Goal: Complete application form: Complete application form

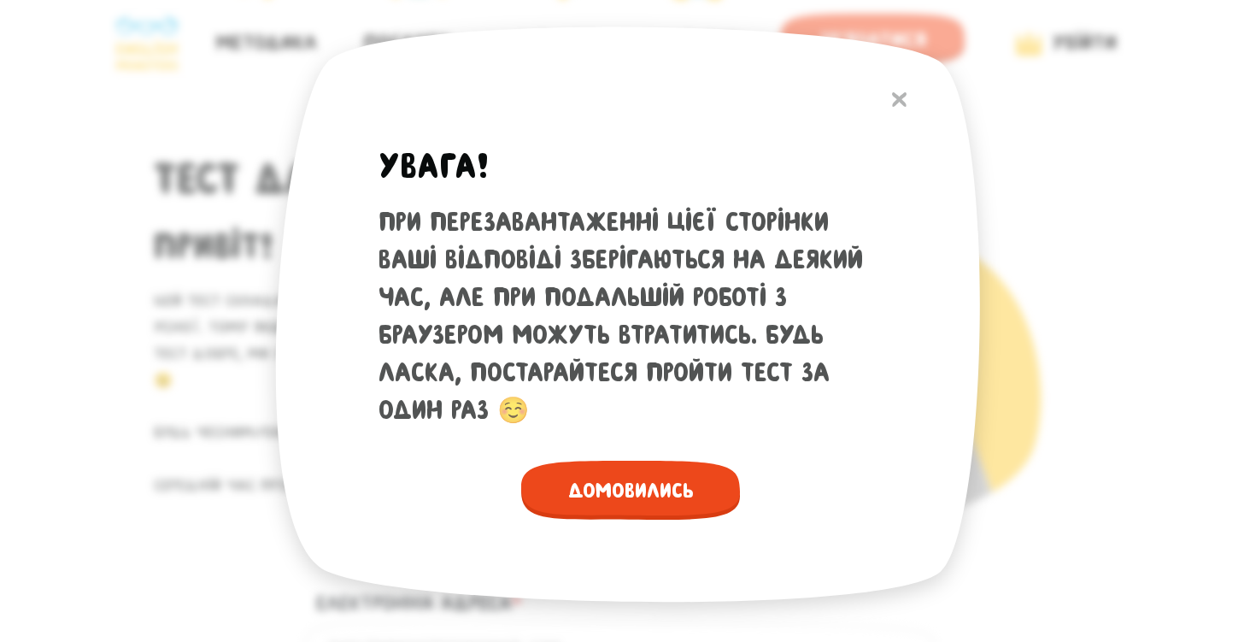
click at [679, 506] on span "Домовились" at bounding box center [630, 490] width 219 height 59
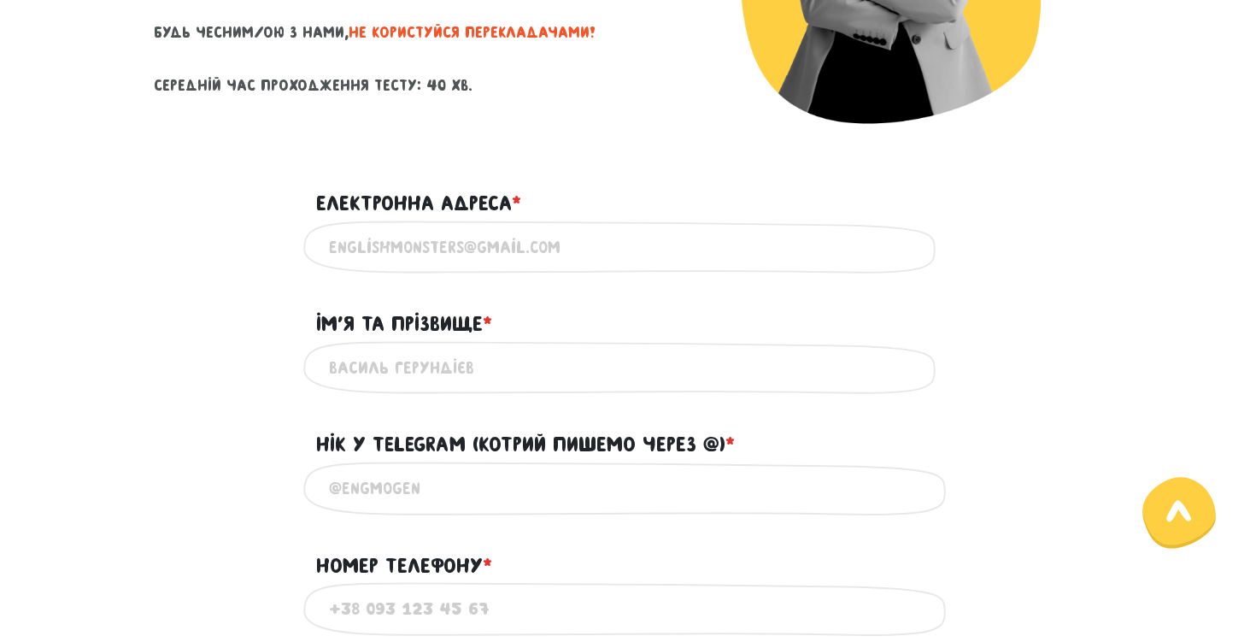
scroll to position [403, 0]
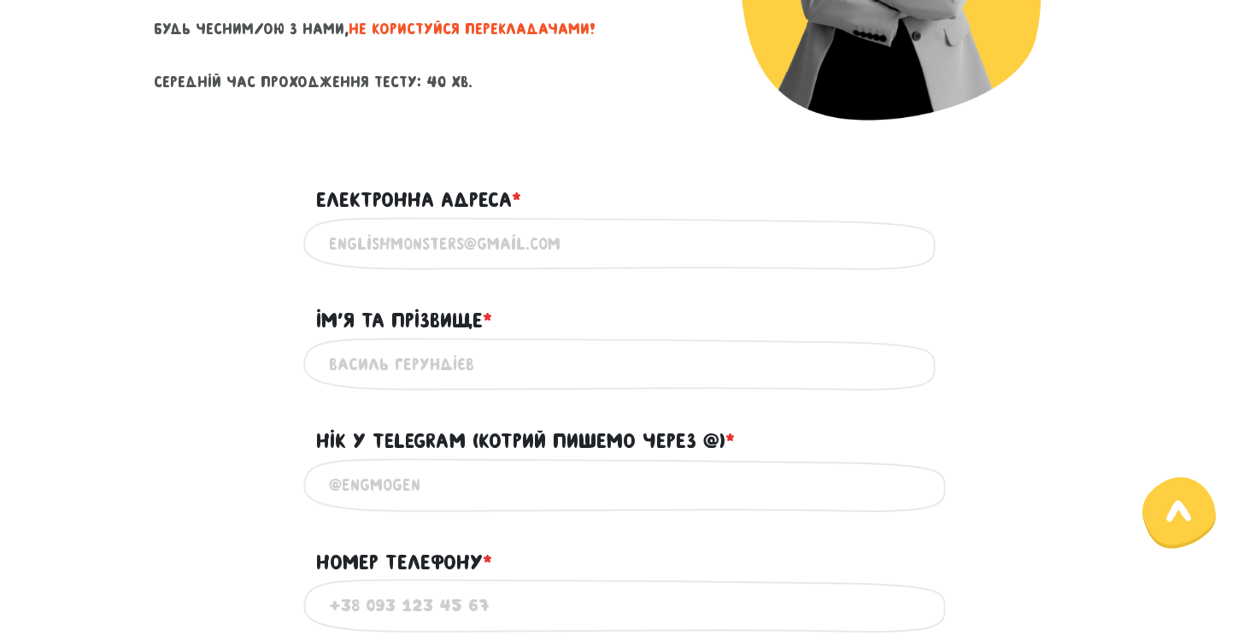
click at [620, 240] on input "Електронна адреса * ?" at bounding box center [628, 244] width 598 height 38
type input "[EMAIL_ADDRESS][DOMAIN_NAME]"
type input "[PERSON_NAME]"
click at [441, 487] on input "@" at bounding box center [628, 485] width 598 height 38
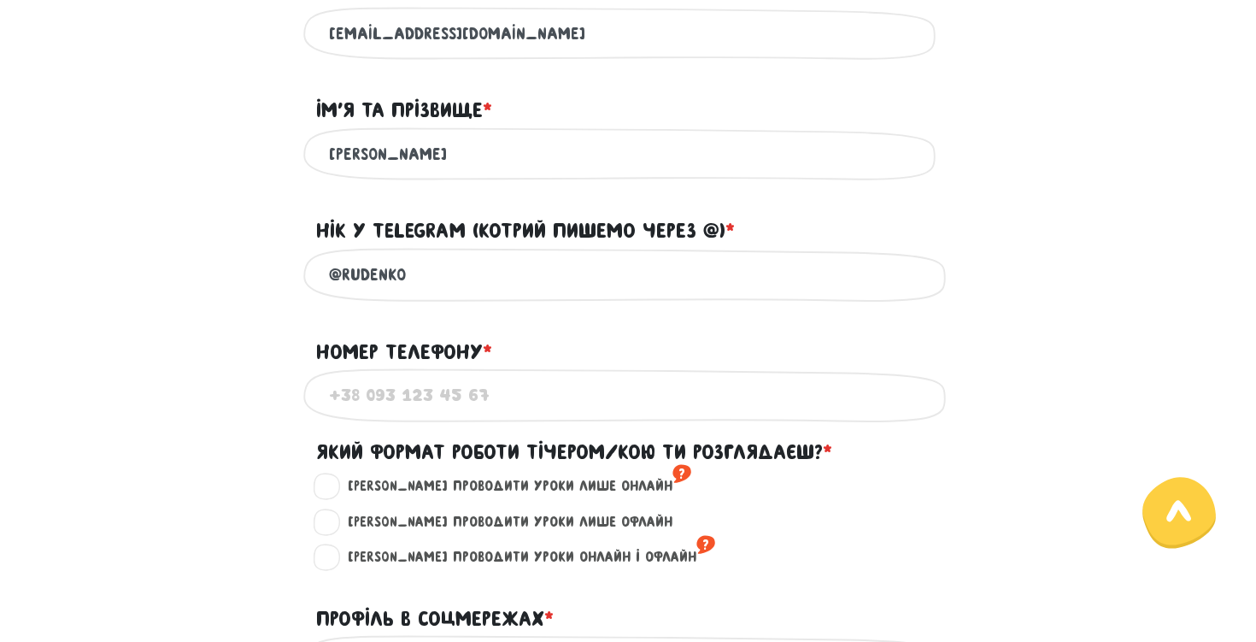
scroll to position [614, 0]
type input "@RUDENKO"
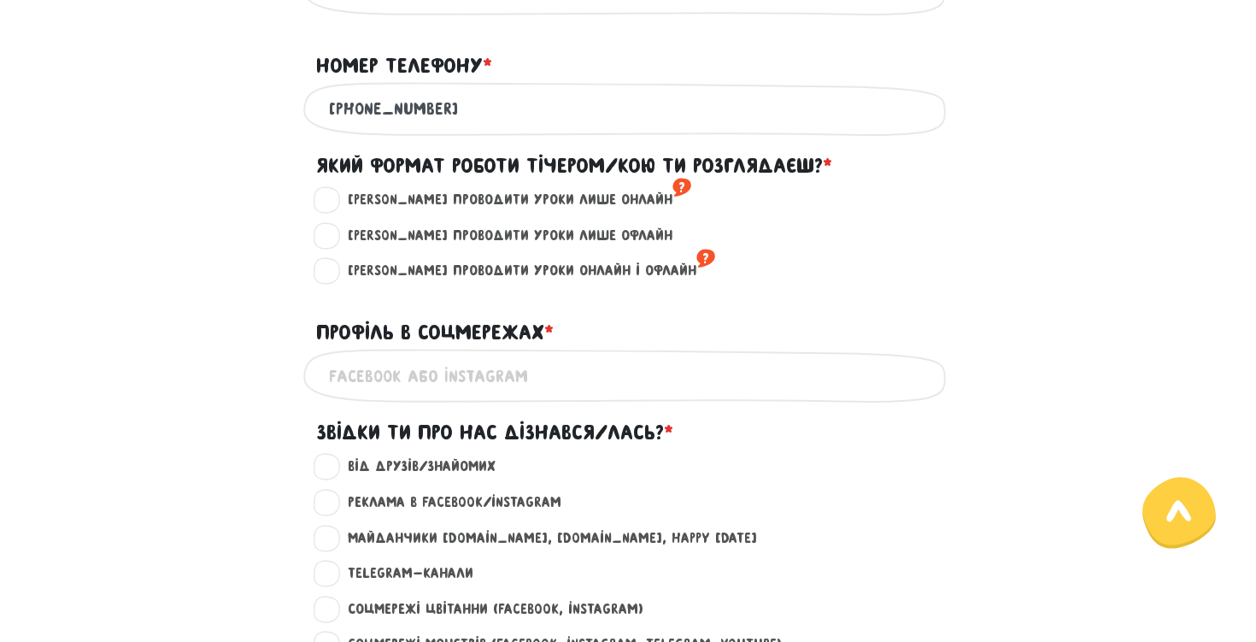
scroll to position [902, 0]
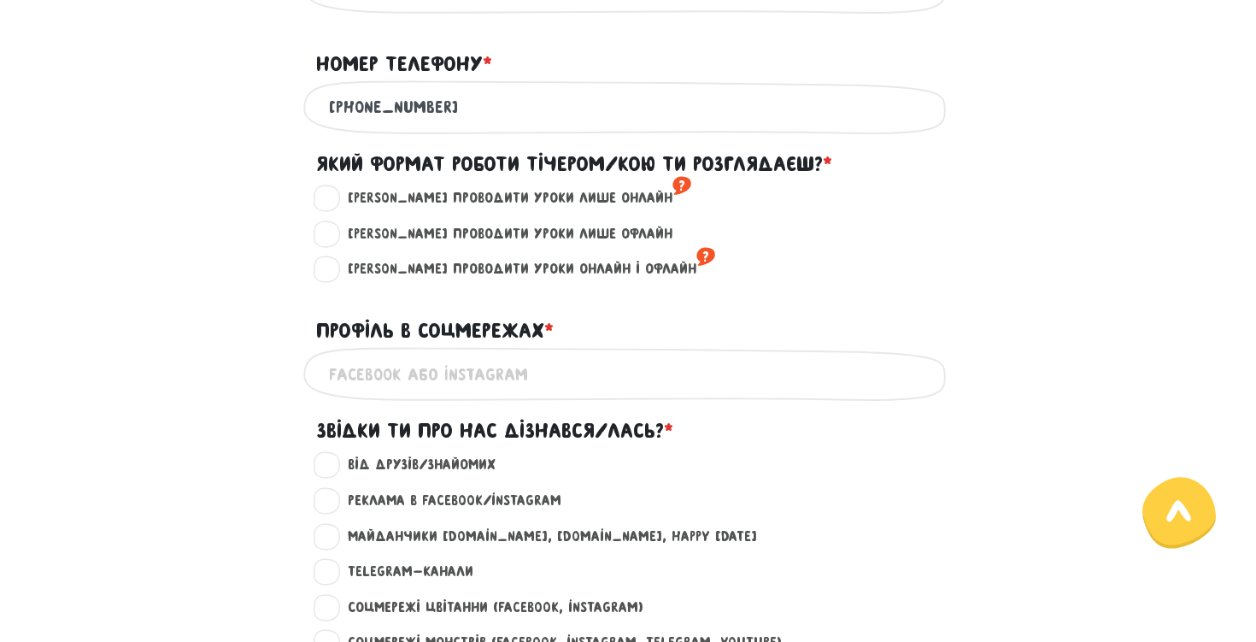
type input "[PHONE_NUMBER]"
click at [473, 203] on label "[PERSON_NAME] проводити уроки лише онлайн ?" at bounding box center [512, 198] width 358 height 22
click at [334, 203] on input "[PERSON_NAME] проводити уроки лише онлайн ?" at bounding box center [327, 195] width 14 height 17
radio input "true"
click at [533, 367] on input "Профіль в соцмережах * ?" at bounding box center [628, 374] width 598 height 38
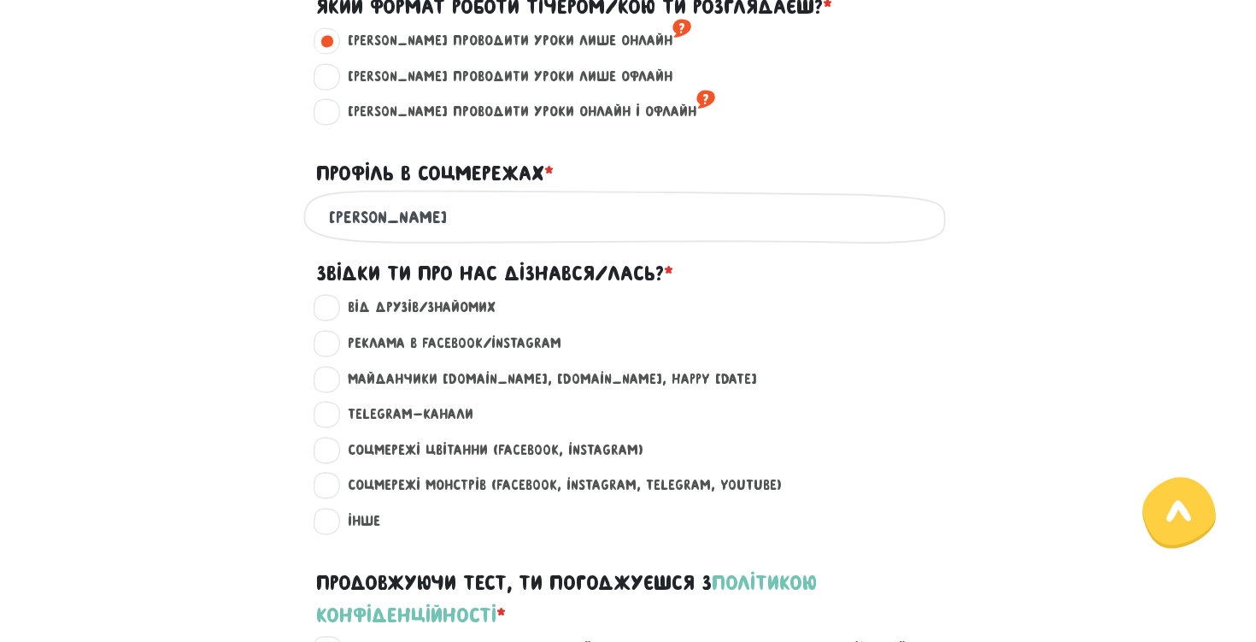
scroll to position [1066, 0]
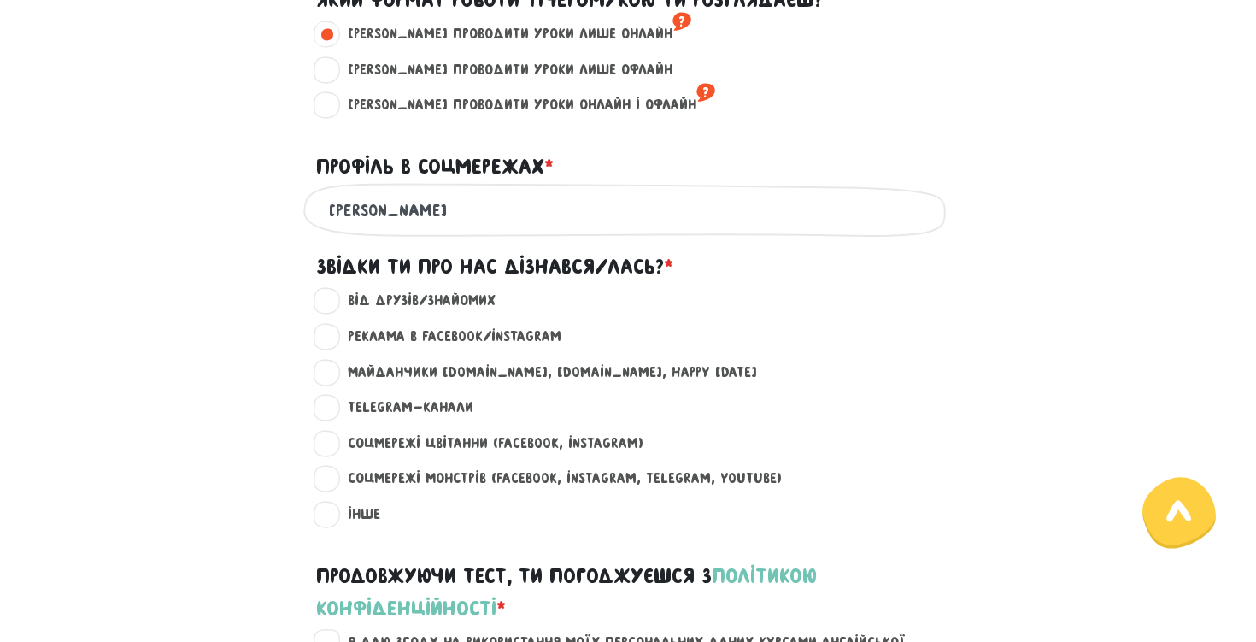
type input "[PERSON_NAME]"
click at [479, 368] on label "Майданчики [DOMAIN_NAME], [DOMAIN_NAME], happy [DATE] ?" at bounding box center [545, 372] width 424 height 22
click at [334, 368] on input "Майданчики [DOMAIN_NAME], [DOMAIN_NAME], happy [DATE] ?" at bounding box center [327, 369] width 14 height 17
radio input "true"
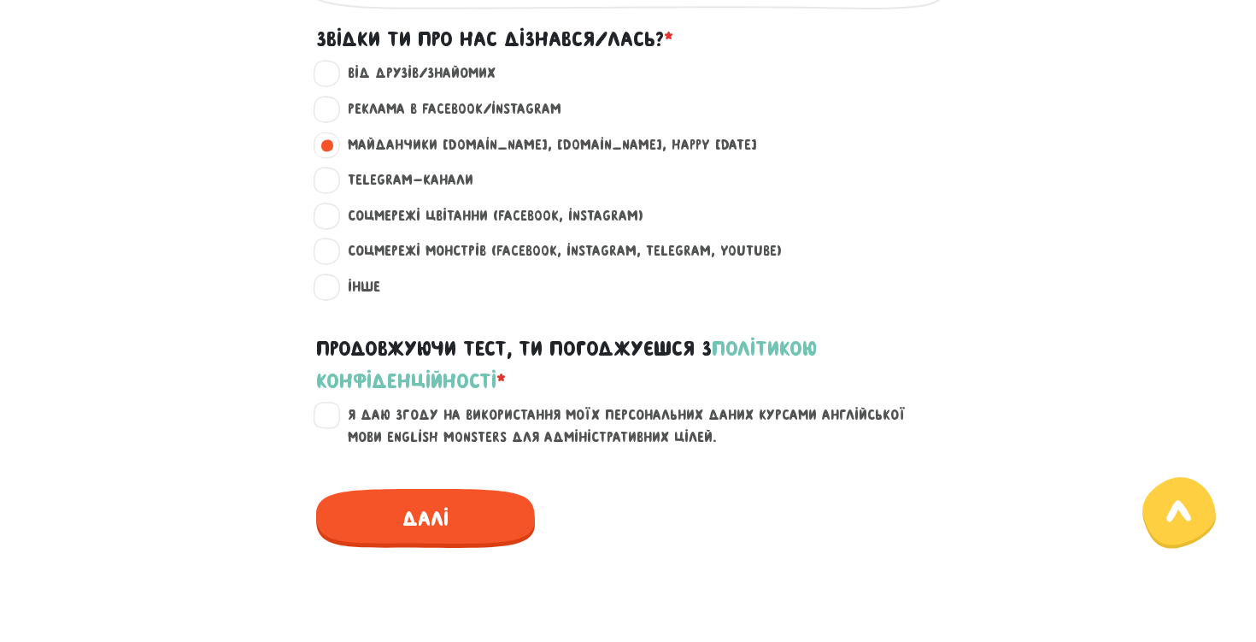
scroll to position [1292, 0]
click at [333, 411] on label "Я даю згоду на використання моїх персональних даних курсами англійської мови En…" at bounding box center [638, 427] width 610 height 44
click at [320, 411] on input "Я даю згоду на використання моїх персональних даних курсами англійської мови En…" at bounding box center [327, 413] width 14 height 17
checkbox input "true"
click at [387, 507] on span "Далі" at bounding box center [425, 519] width 219 height 59
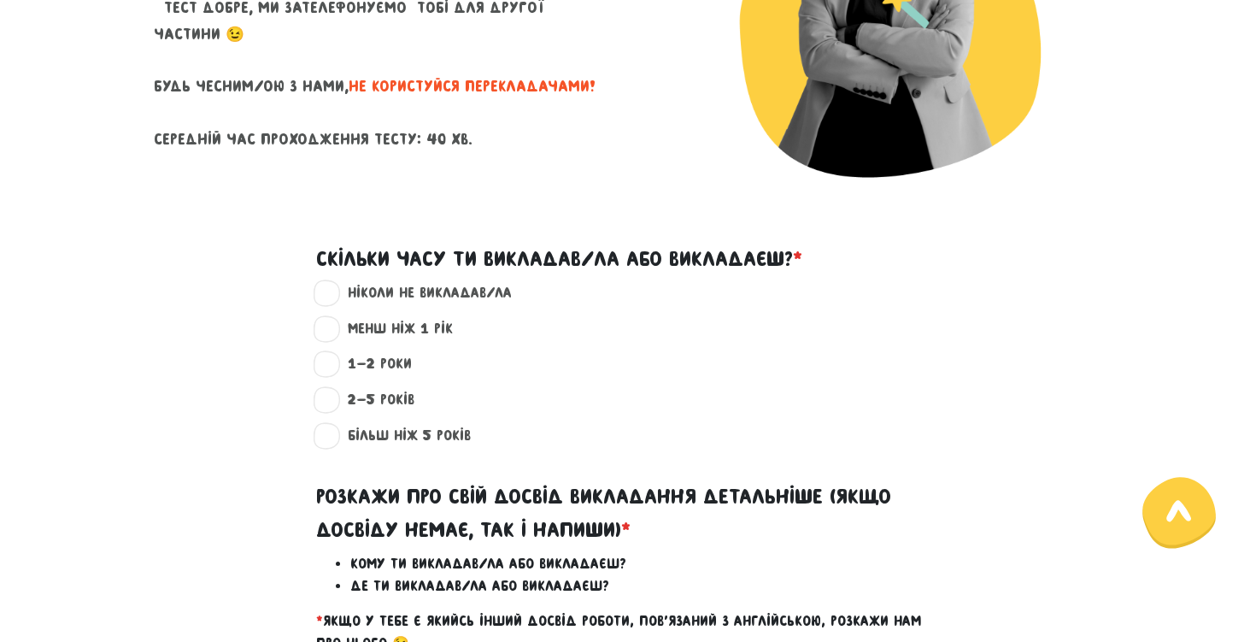
scroll to position [340, 0]
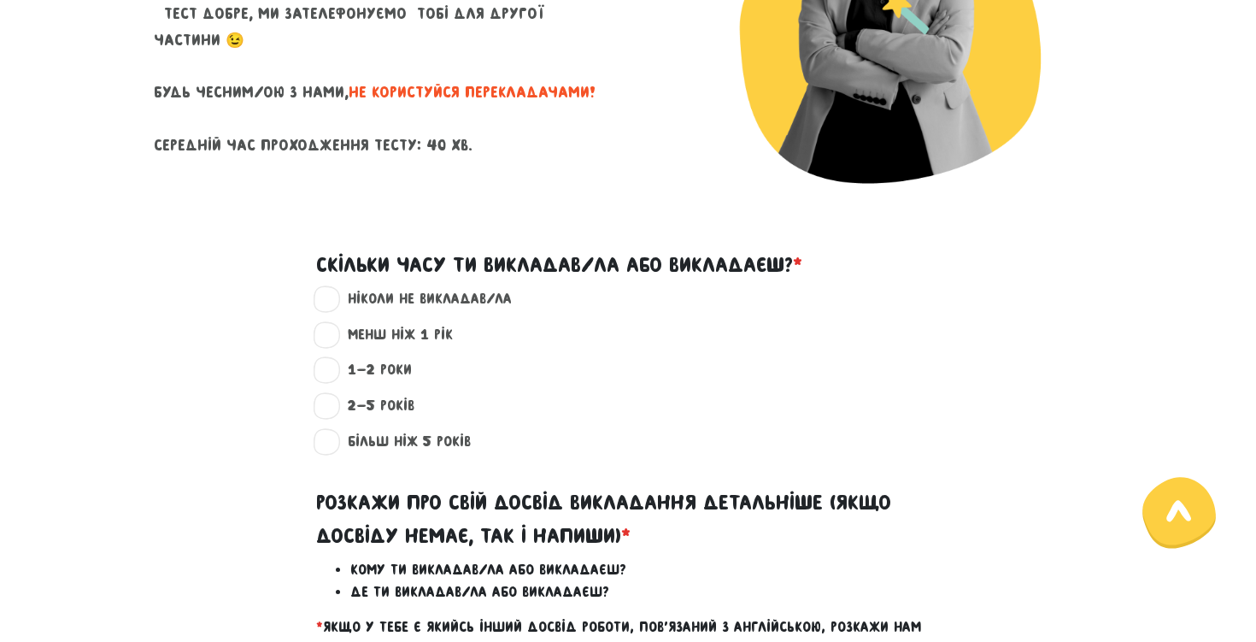
click at [391, 339] on label "менш ніж 1 рік ?" at bounding box center [393, 335] width 120 height 22
click at [334, 339] on input "менш ніж 1 рік ?" at bounding box center [327, 332] width 14 height 17
radio input "true"
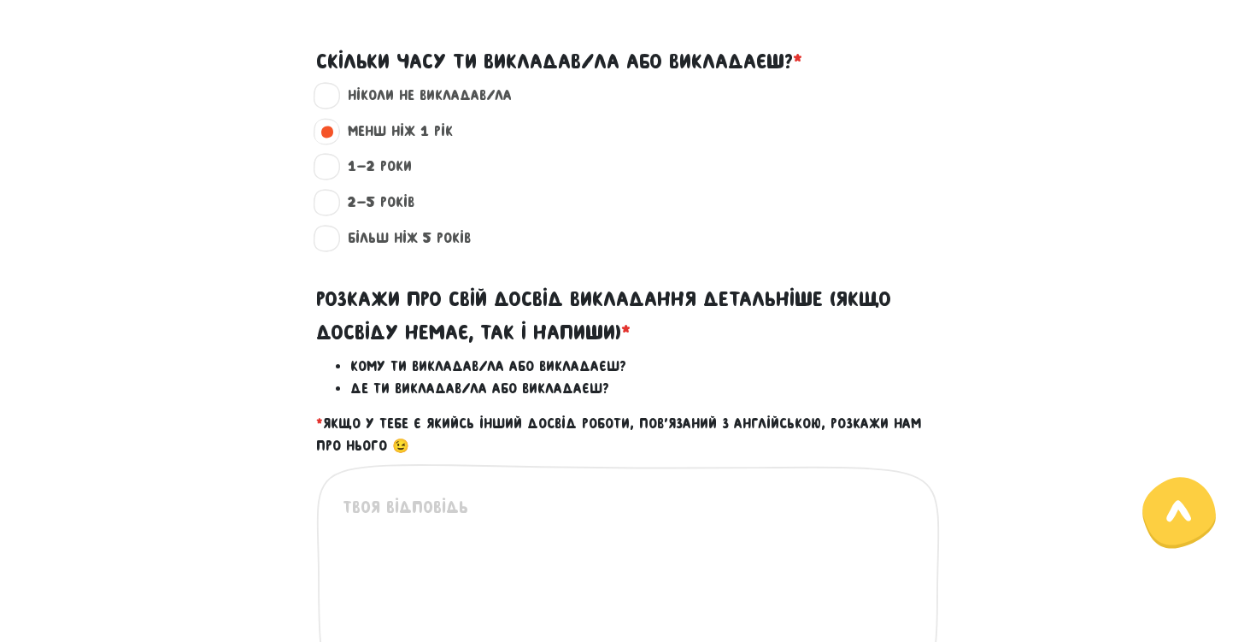
scroll to position [547, 0]
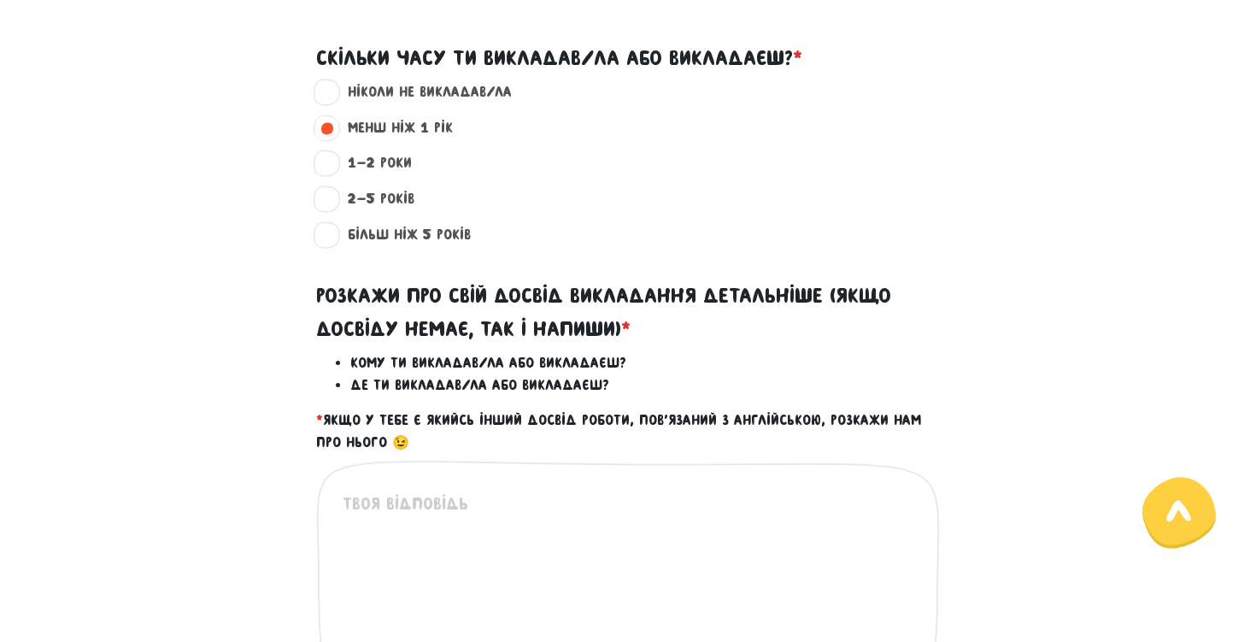
click at [380, 162] on label "1-2 роки ?" at bounding box center [372, 163] width 79 height 22
click at [334, 162] on input "1-2 роки ?" at bounding box center [327, 160] width 14 height 17
radio input "true"
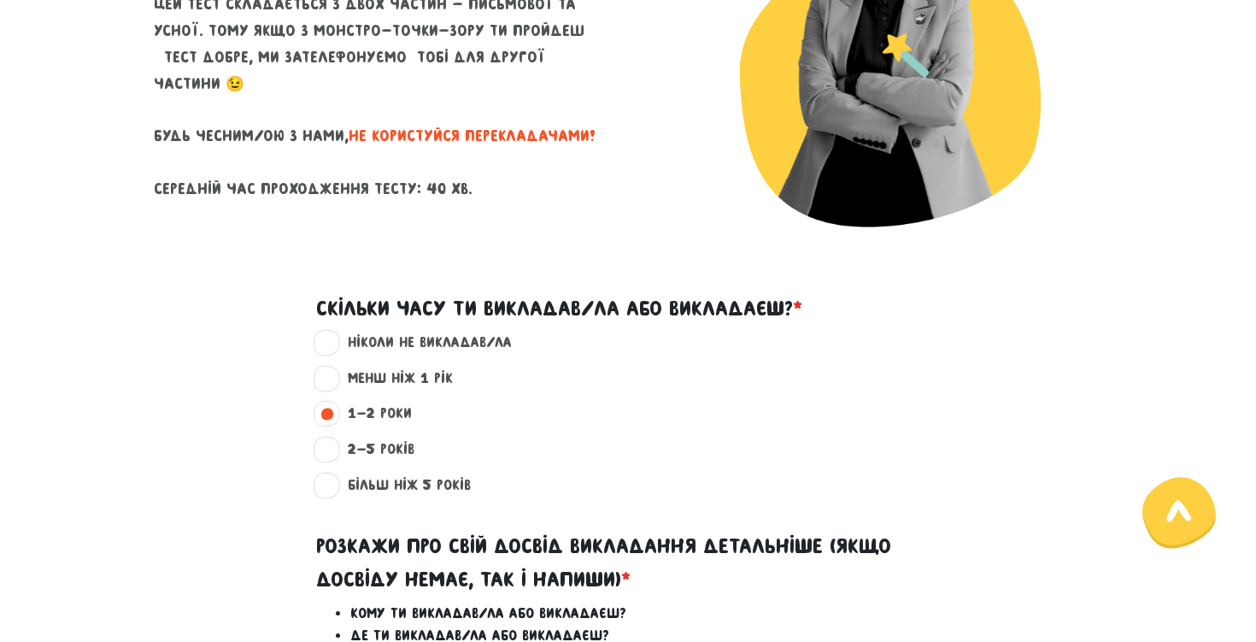
scroll to position [651, 0]
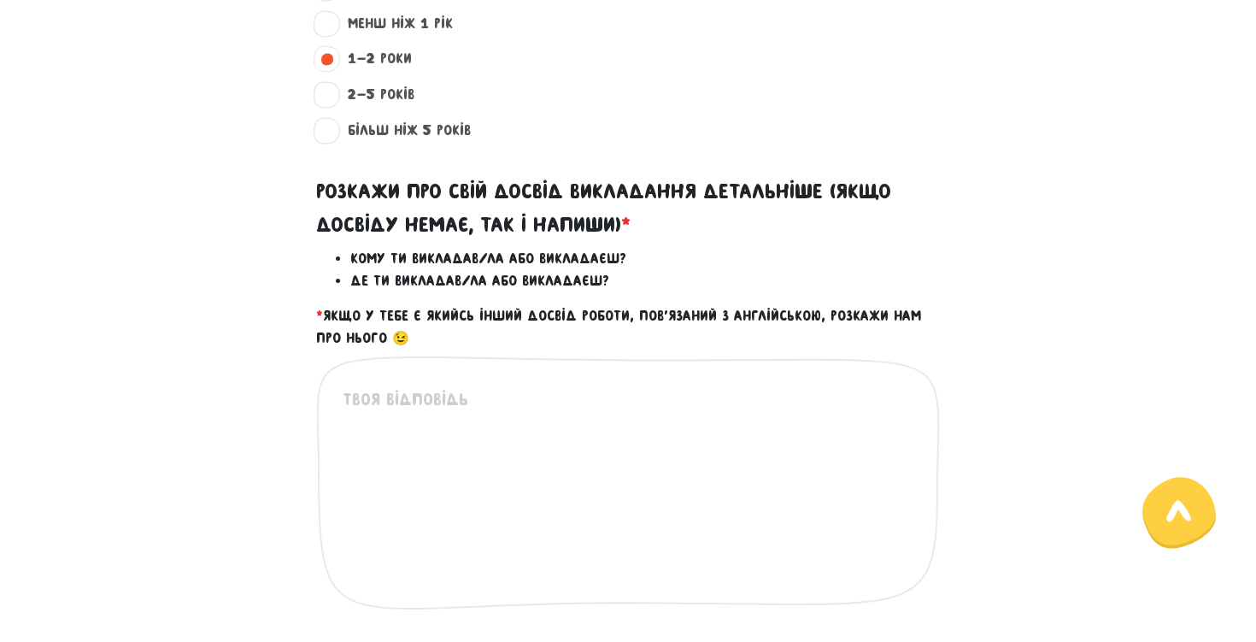
click at [431, 399] on textarea at bounding box center [629, 491] width 573 height 210
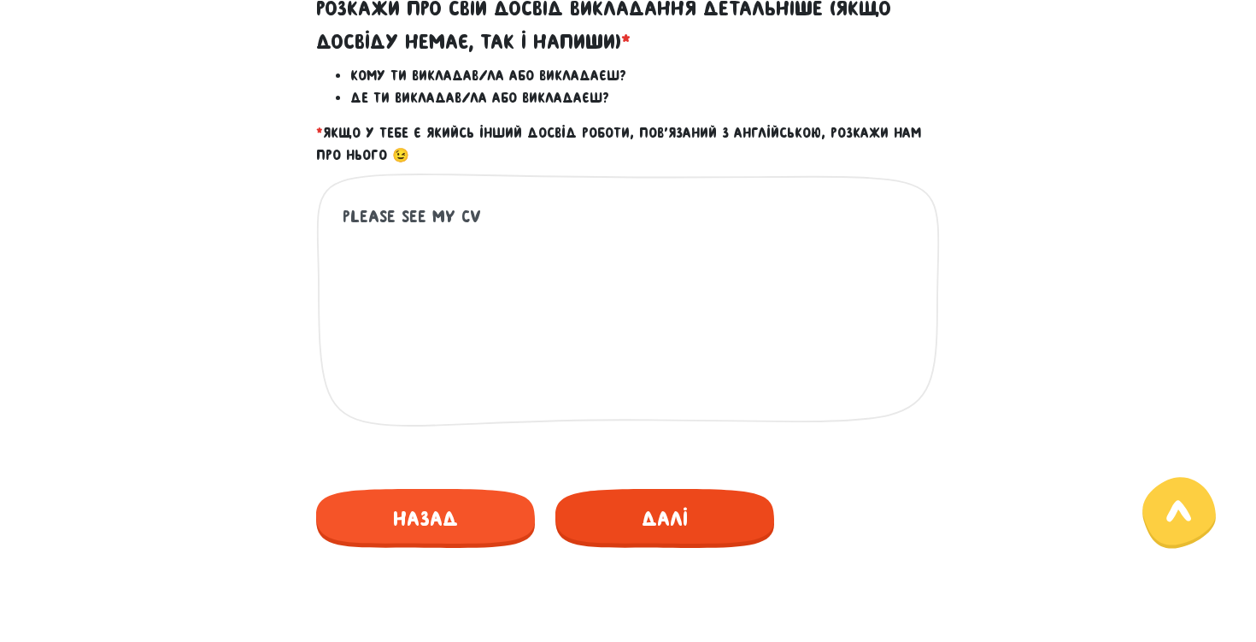
type textarea "Please see my cv"
click at [619, 495] on span "Далі" at bounding box center [664, 518] width 219 height 59
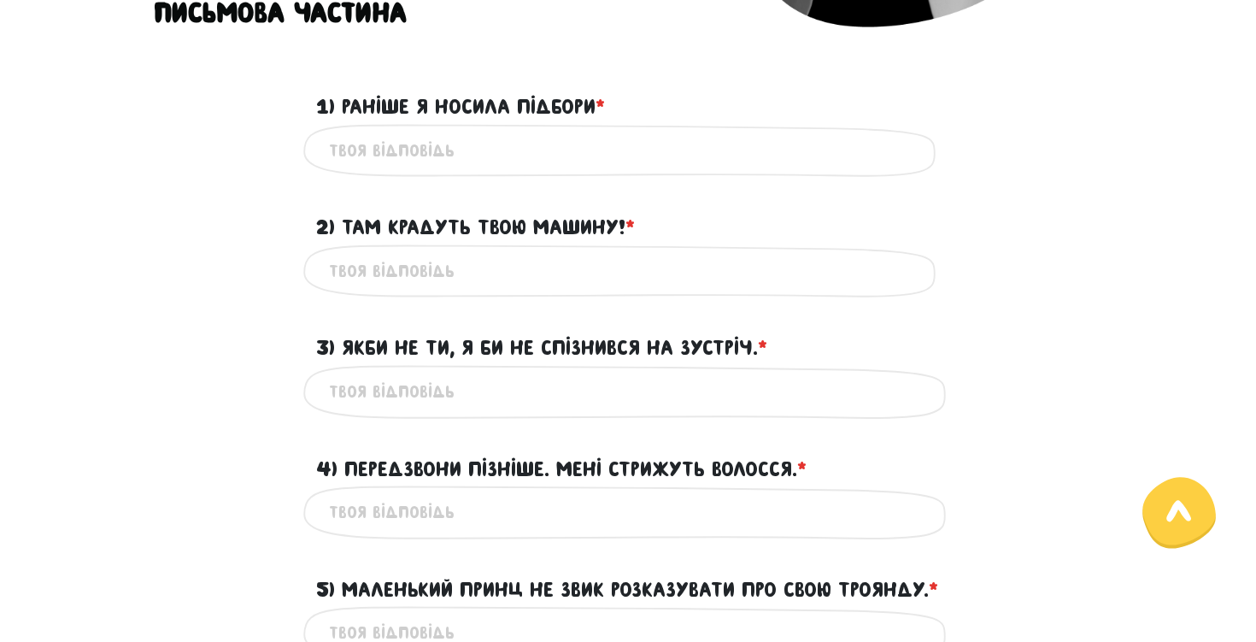
scroll to position [490, 0]
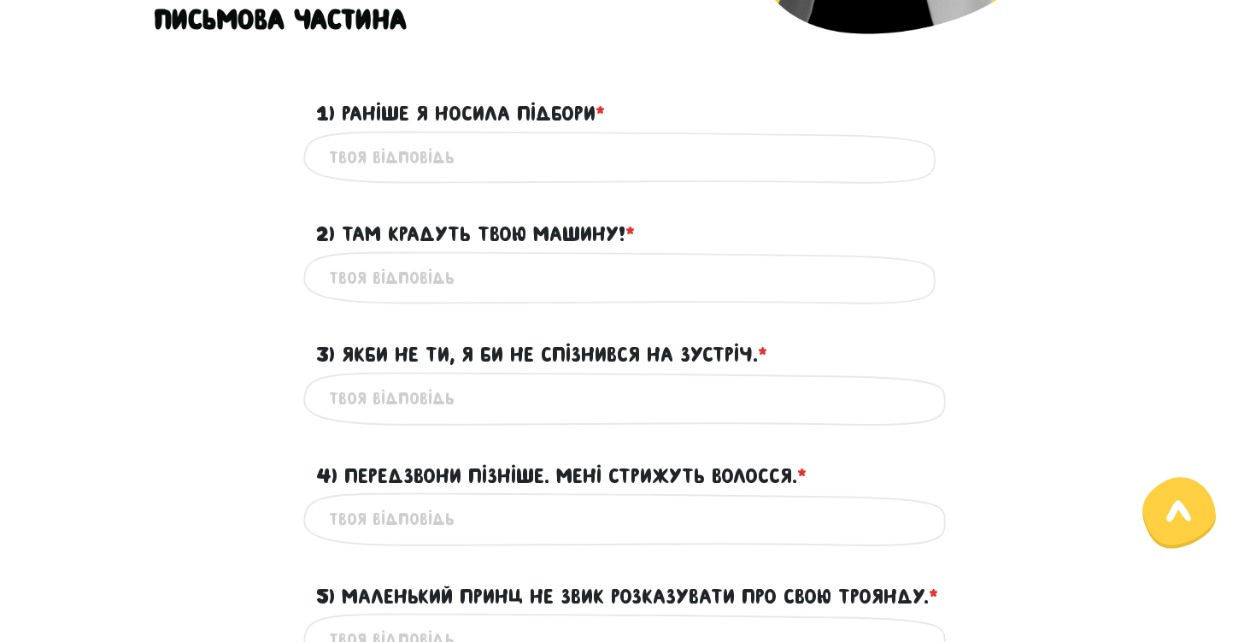
click at [602, 166] on input "1) Раніше я носила підбори * ?" at bounding box center [628, 157] width 598 height 38
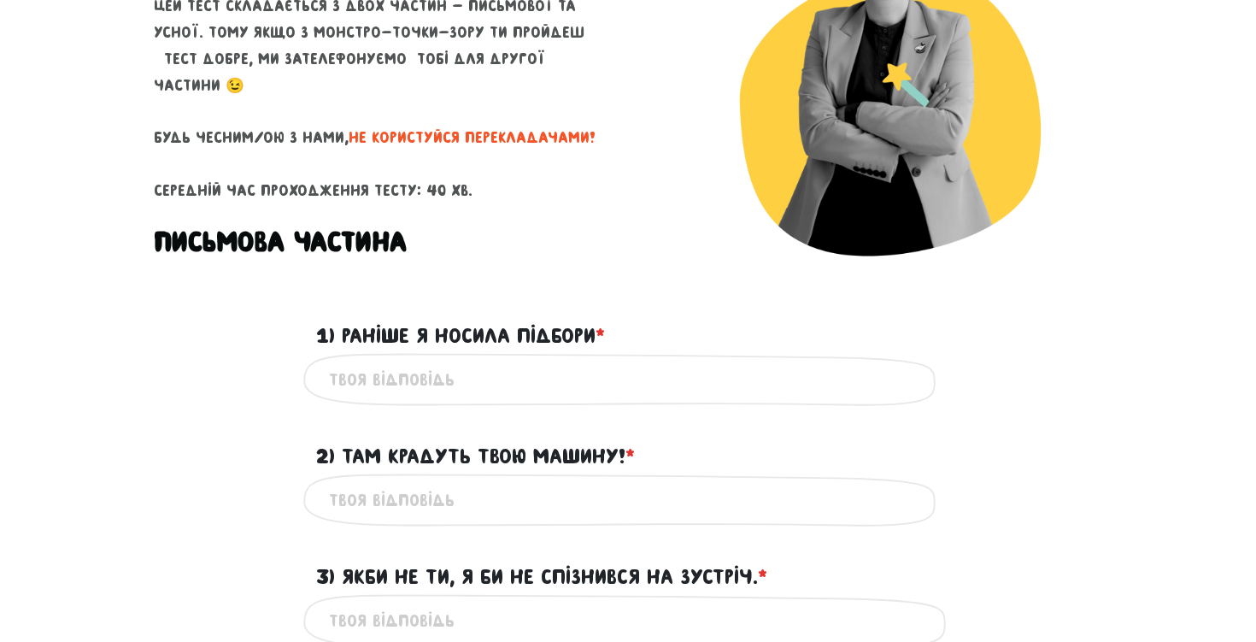
scroll to position [263, 0]
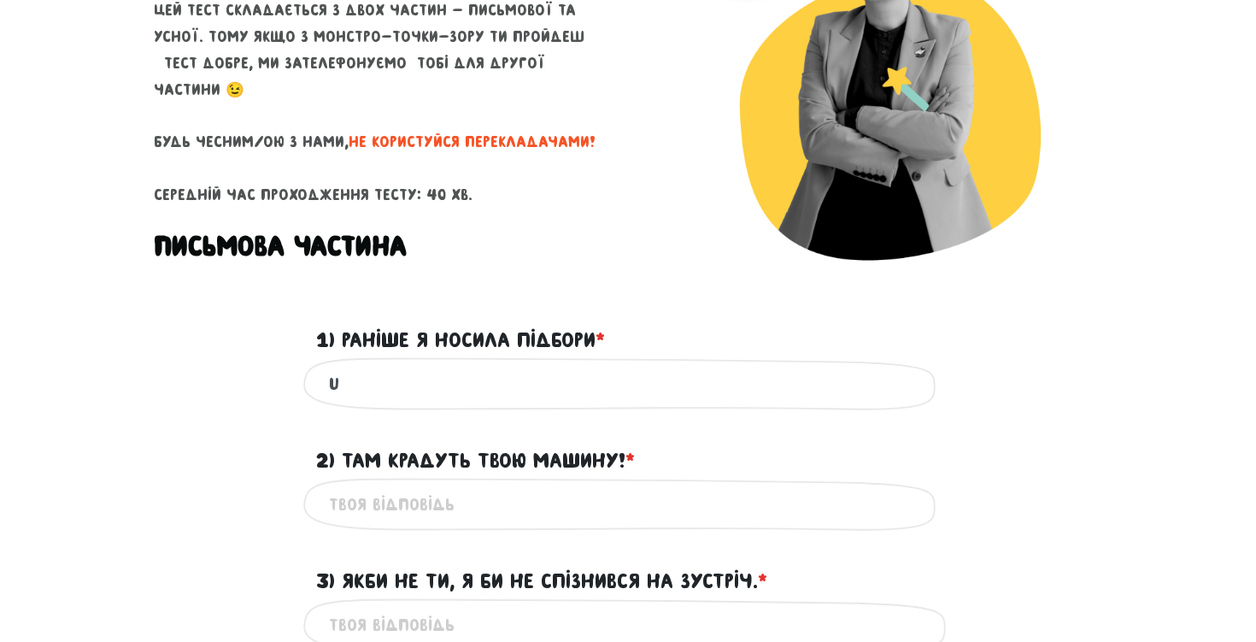
type input "u"
type input "I"
type input "I used to wear hills"
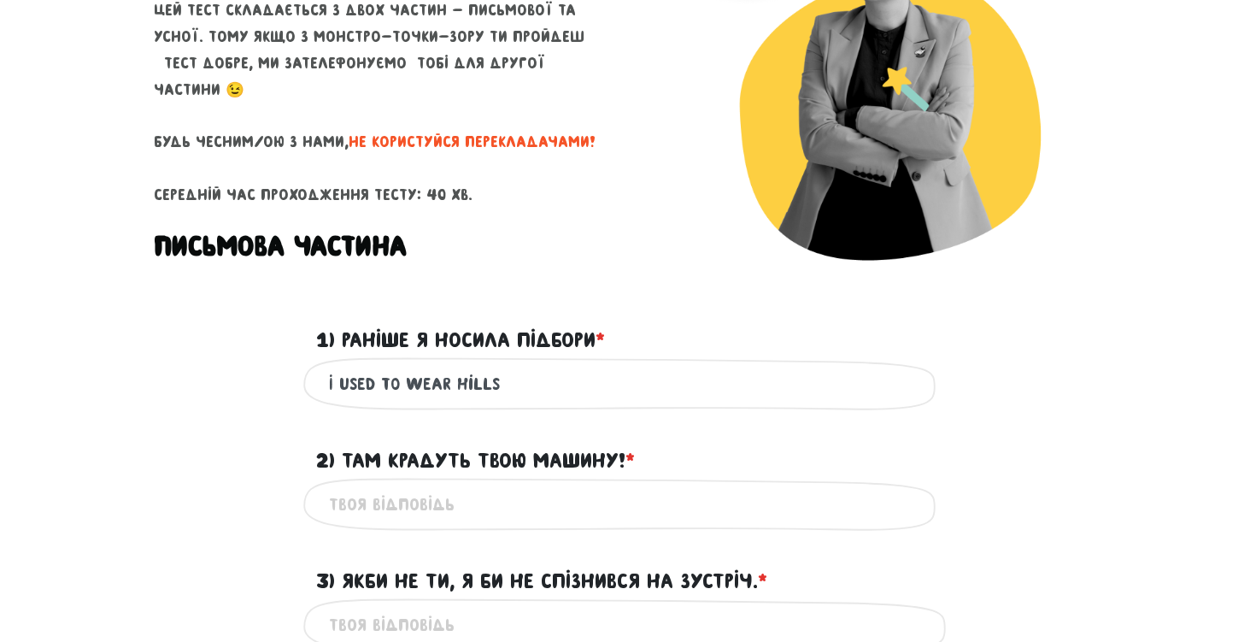
click at [449, 518] on input "2) Там крадуть твою машину! * ?" at bounding box center [628, 504] width 598 height 38
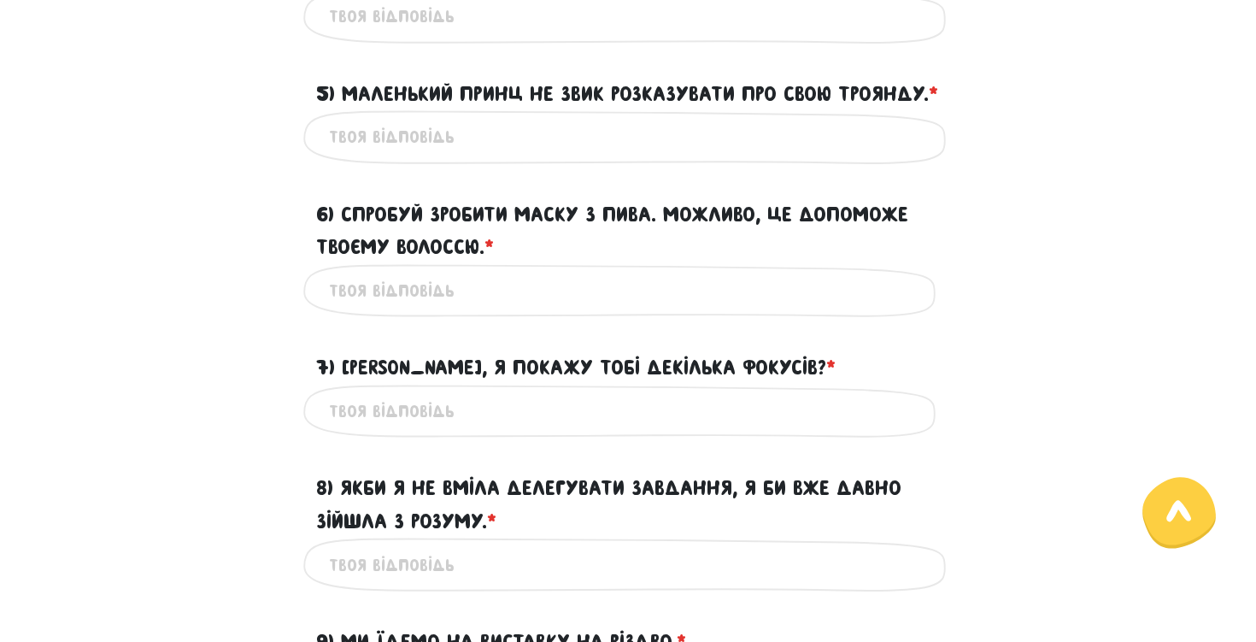
scroll to position [992, 0]
